Goal: Information Seeking & Learning: Find specific fact

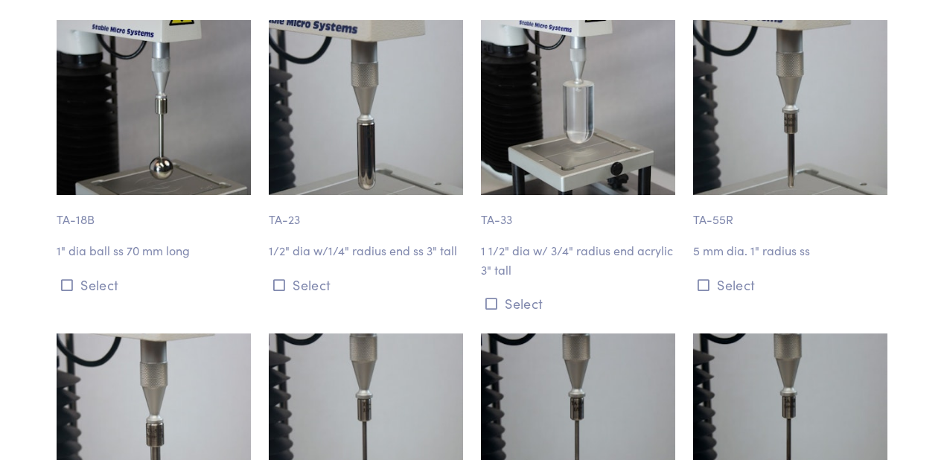
scroll to position [3969, 0]
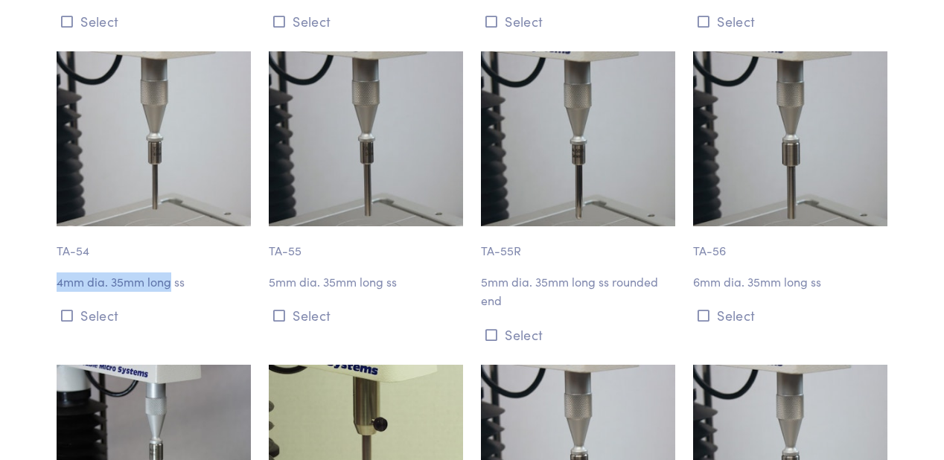
drag, startPoint x: 59, startPoint y: 264, endPoint x: 170, endPoint y: 260, distance: 111.0
click at [170, 272] on p "4mm dia. 35mm long ss" at bounding box center [154, 281] width 194 height 19
copy p "4mm dia. 35mm long"
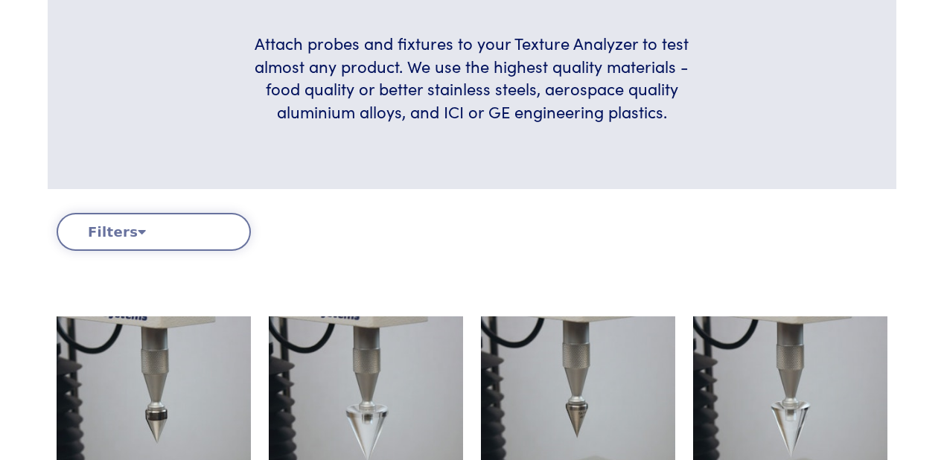
scroll to position [14735, 0]
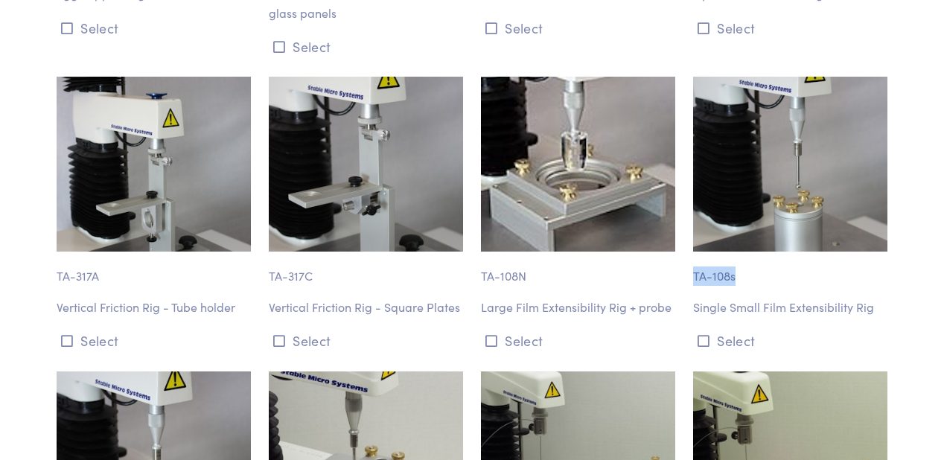
drag, startPoint x: 694, startPoint y: 200, endPoint x: 734, endPoint y: 199, distance: 40.2
click at [734, 252] on p "TA-108s" at bounding box center [790, 269] width 194 height 34
copy p "TA-108s"
click at [733, 217] on div "TA-108s Single Small Film Extensibility Rig Select" at bounding box center [790, 215] width 212 height 276
click at [691, 199] on div "TA-108s Single Small Film Extensibility Rig Select" at bounding box center [790, 215] width 212 height 276
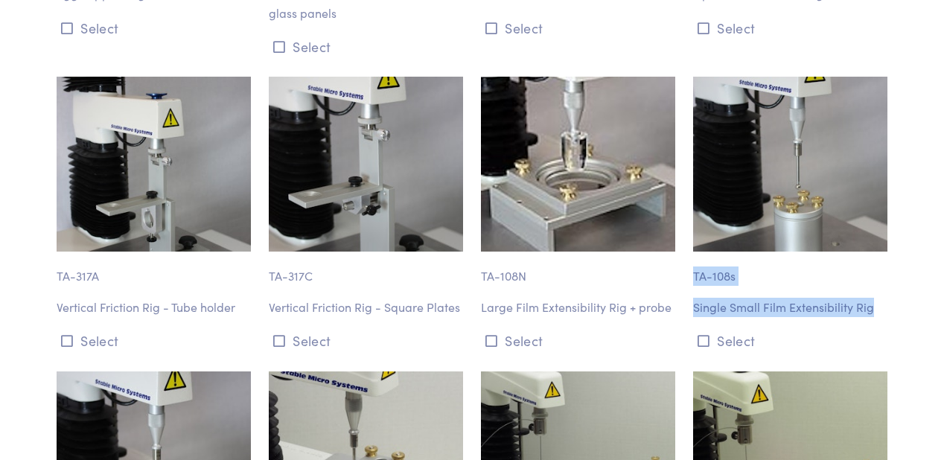
drag, startPoint x: 695, startPoint y: 201, endPoint x: 883, endPoint y: 232, distance: 190.9
click at [883, 232] on div "TA-108s Single Small Film Extensibility Rig Select" at bounding box center [790, 215] width 212 height 276
copy div "TA-108s Single Small Film Extensibility Rig"
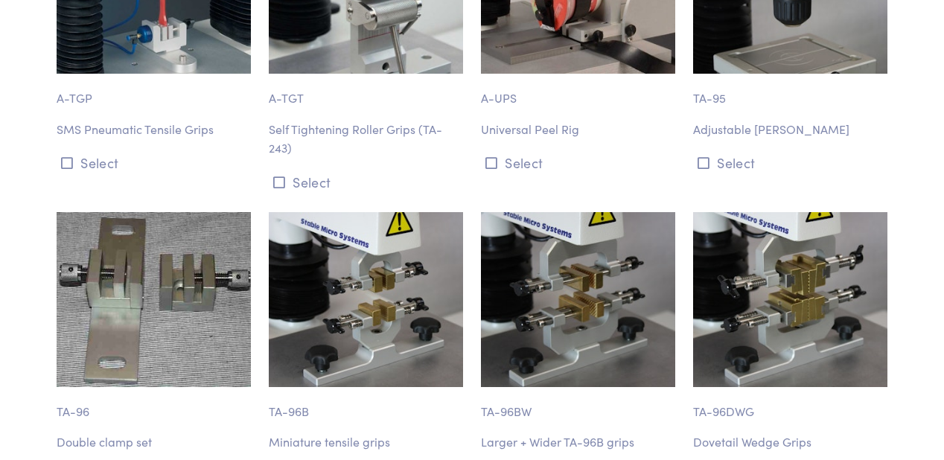
scroll to position [6925, 0]
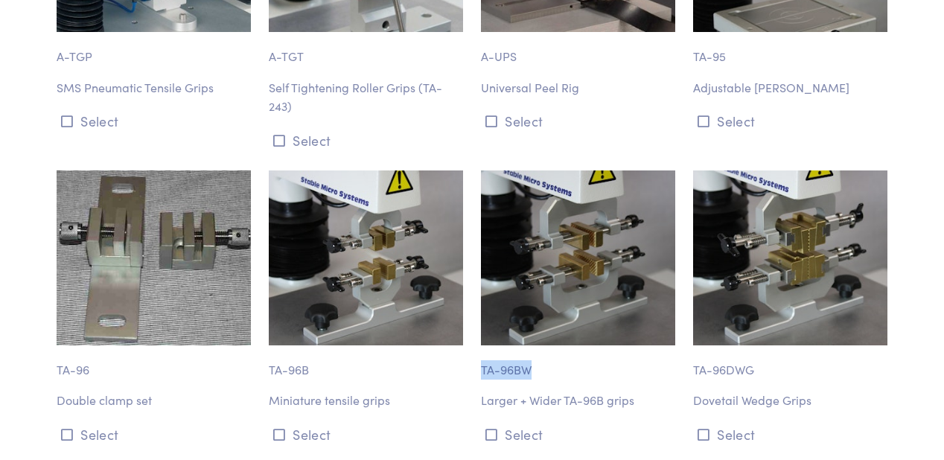
drag, startPoint x: 482, startPoint y: 331, endPoint x: 533, endPoint y: 329, distance: 50.7
click at [533, 345] on p "TA-96BW" at bounding box center [578, 362] width 194 height 34
drag, startPoint x: 270, startPoint y: 330, endPoint x: 307, endPoint y: 333, distance: 36.6
click at [307, 345] on p "TA-96B" at bounding box center [366, 362] width 194 height 34
copy p "TA-96B"
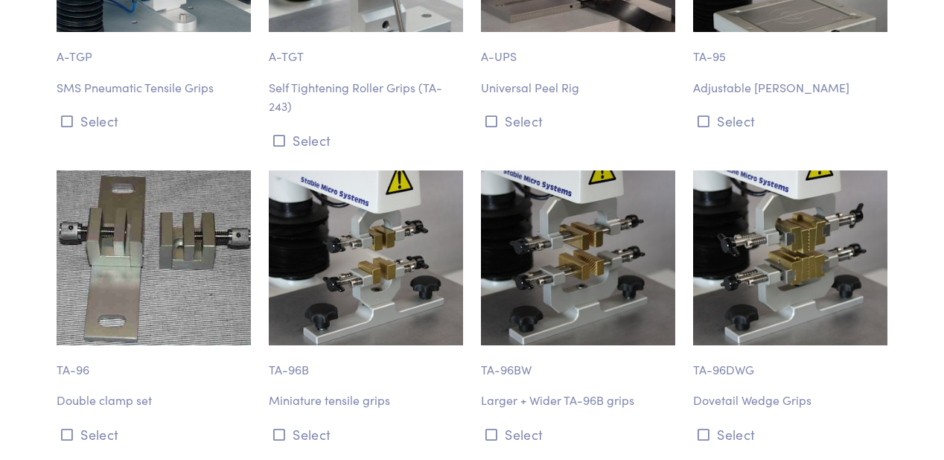
click at [296, 391] on p "Miniature tensile grips" at bounding box center [366, 400] width 194 height 19
drag, startPoint x: 269, startPoint y: 363, endPoint x: 398, endPoint y: 363, distance: 129.5
click at [398, 391] on p "Miniature tensile grips" at bounding box center [366, 400] width 194 height 19
copy p "Miniature tensile grips"
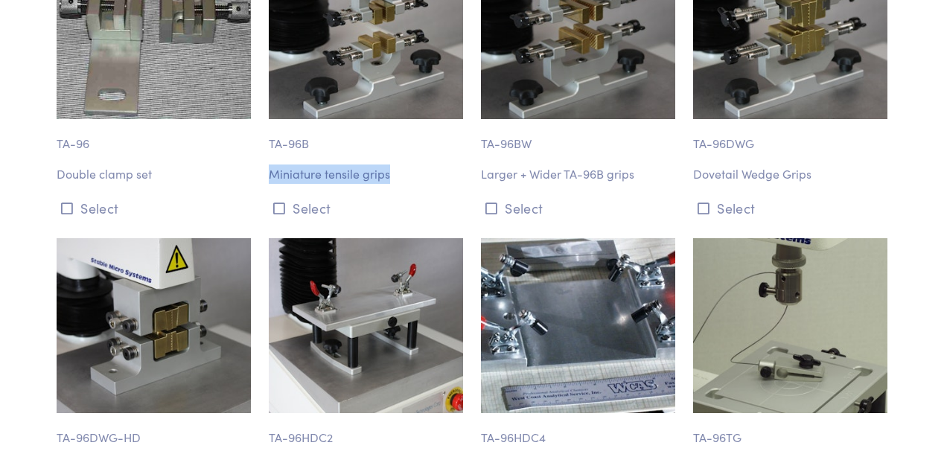
scroll to position [6985, 0]
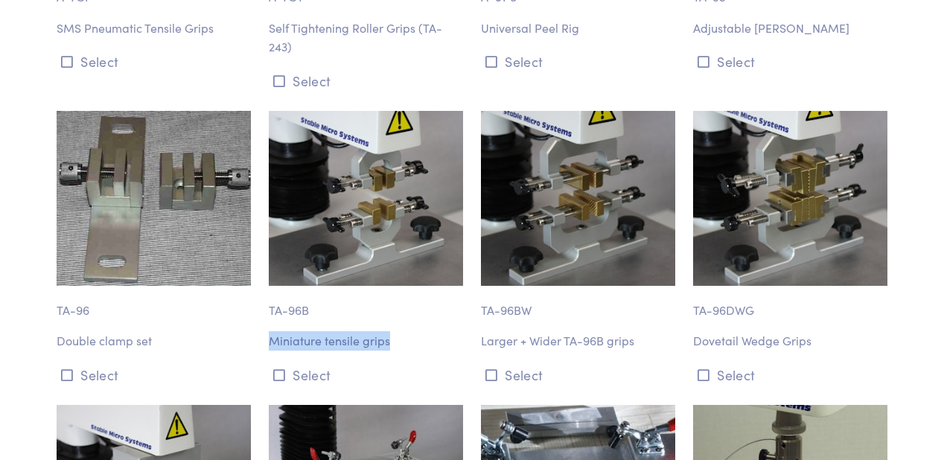
click at [295, 290] on div "TA-96B Miniature tensile grips Select" at bounding box center [366, 249] width 212 height 276
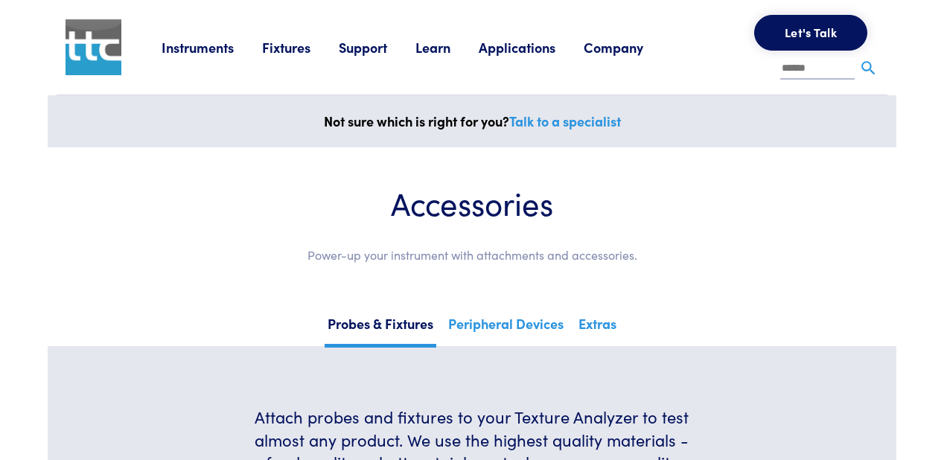
scroll to position [5184, 0]
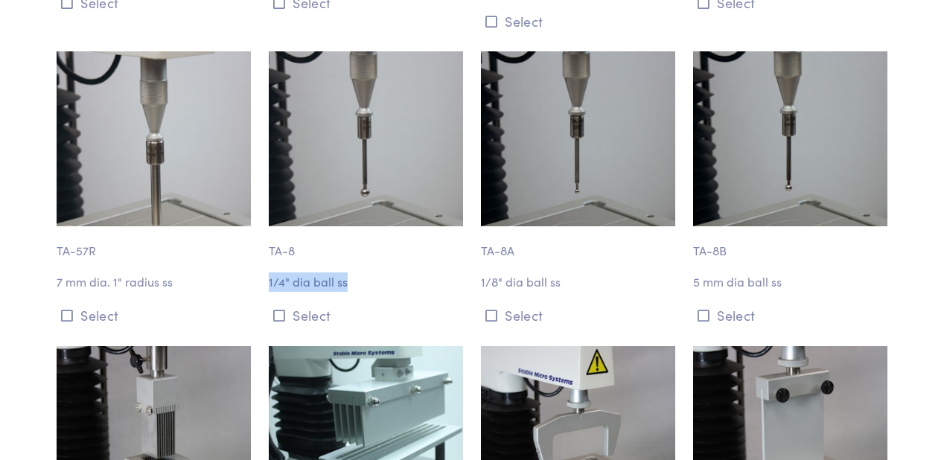
drag, startPoint x: 269, startPoint y: 263, endPoint x: 353, endPoint y: 272, distance: 85.4
click at [353, 272] on div "TA-8 1/4" dia ball ss Select" at bounding box center [366, 189] width 212 height 276
copy div "1/4" dia ball ss"
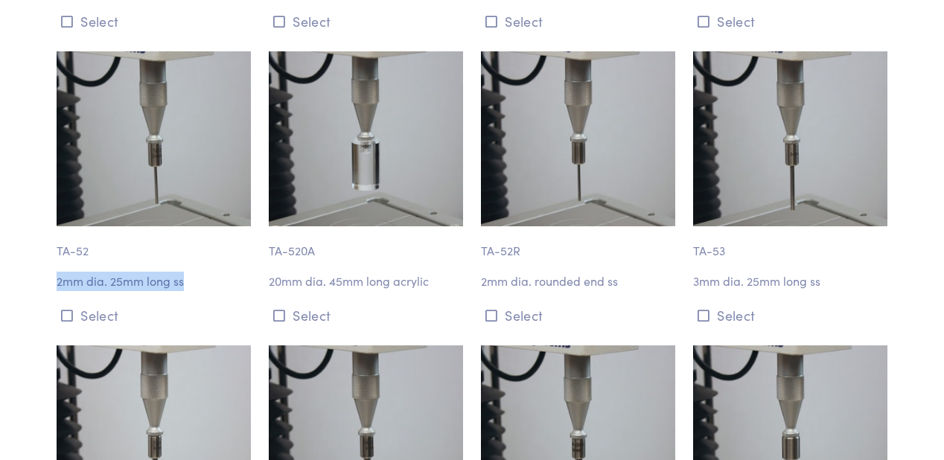
drag, startPoint x: 57, startPoint y: 259, endPoint x: 185, endPoint y: 261, distance: 128.0
click at [185, 272] on p "2mm dia. 25mm long ss" at bounding box center [154, 281] width 194 height 19
copy p "2mm dia. 25mm long ss"
